Goal: Check status: Check status

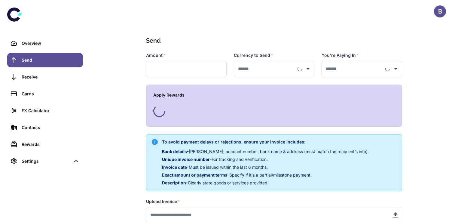
type input "**********"
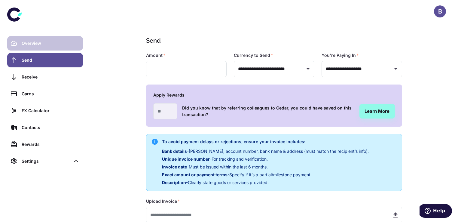
click at [20, 41] on link "Overview" at bounding box center [45, 43] width 76 height 14
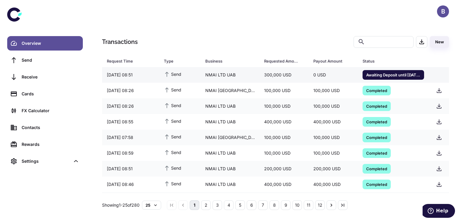
click at [392, 76] on span "Awaiting Deposit until 25/08/2025 11:54" at bounding box center [394, 74] width 62 height 6
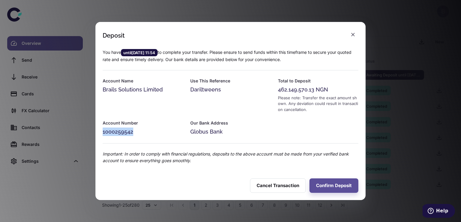
drag, startPoint x: 103, startPoint y: 132, endPoint x: 137, endPoint y: 130, distance: 33.7
click at [137, 130] on div "1000259542" at bounding box center [143, 131] width 80 height 8
copy div "1000259542"
